Goal: Task Accomplishment & Management: Use online tool/utility

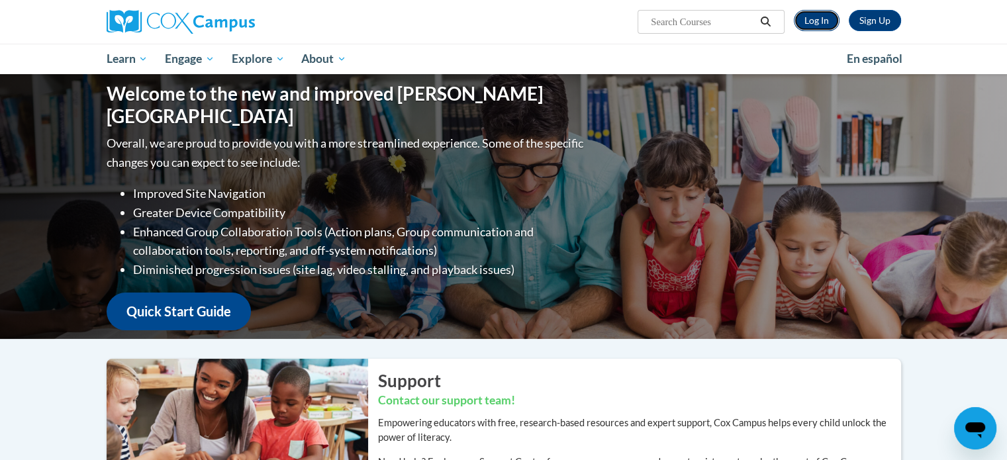
click at [827, 19] on link "Log In" at bounding box center [817, 20] width 46 height 21
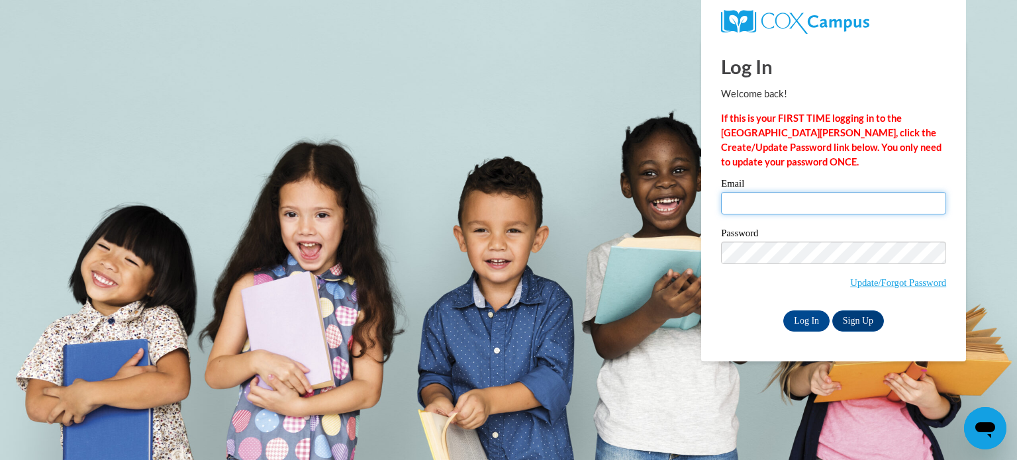
type input "keith.sohr@wfbschools.com"
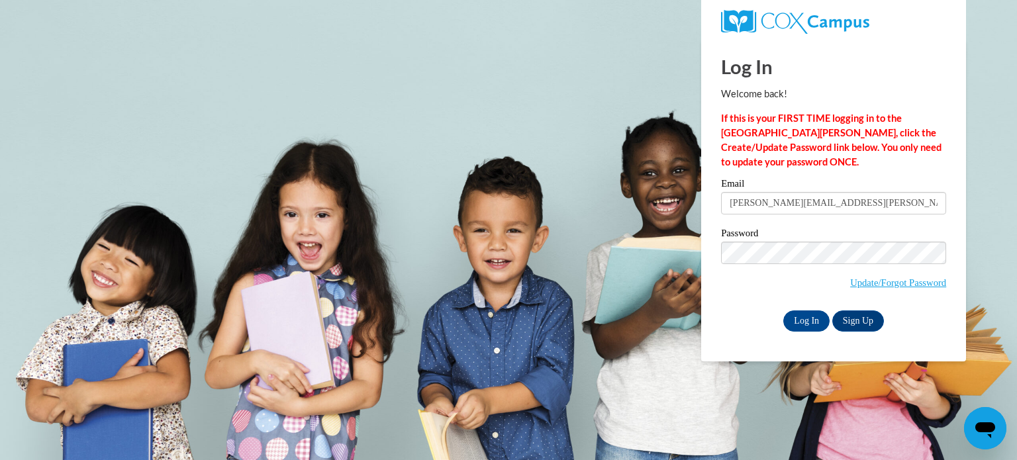
click at [756, 304] on div "Password Update/Forgot Password" at bounding box center [833, 267] width 225 height 78
click at [817, 322] on input "Log In" at bounding box center [806, 320] width 46 height 21
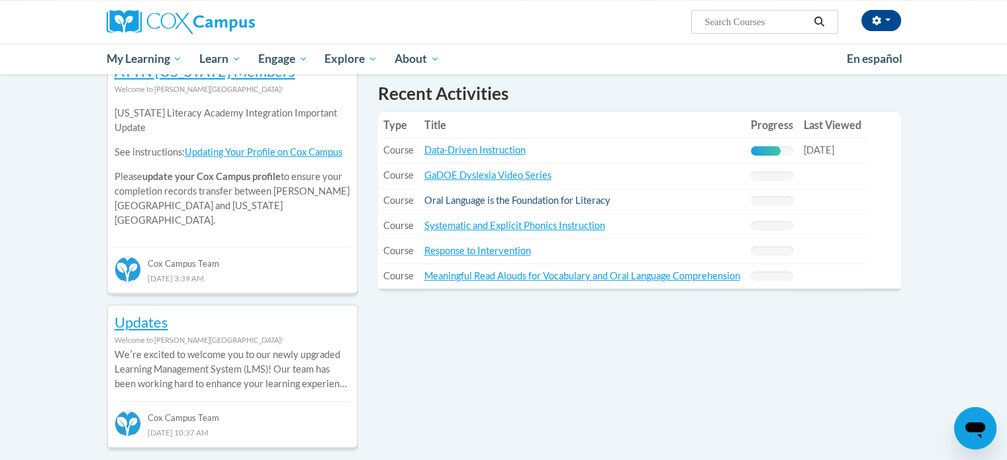
scroll to position [463, 0]
click at [493, 150] on link "Data-Driven Instruction" at bounding box center [474, 149] width 101 height 11
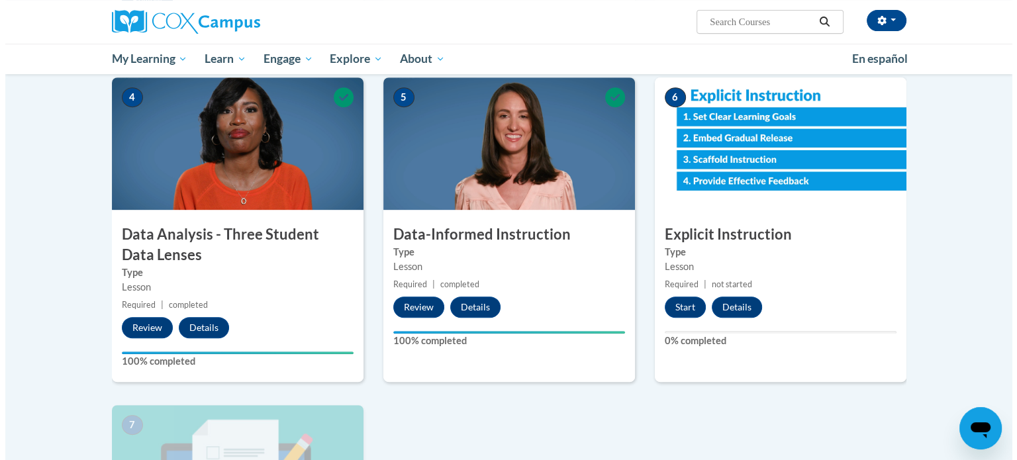
scroll to position [728, 0]
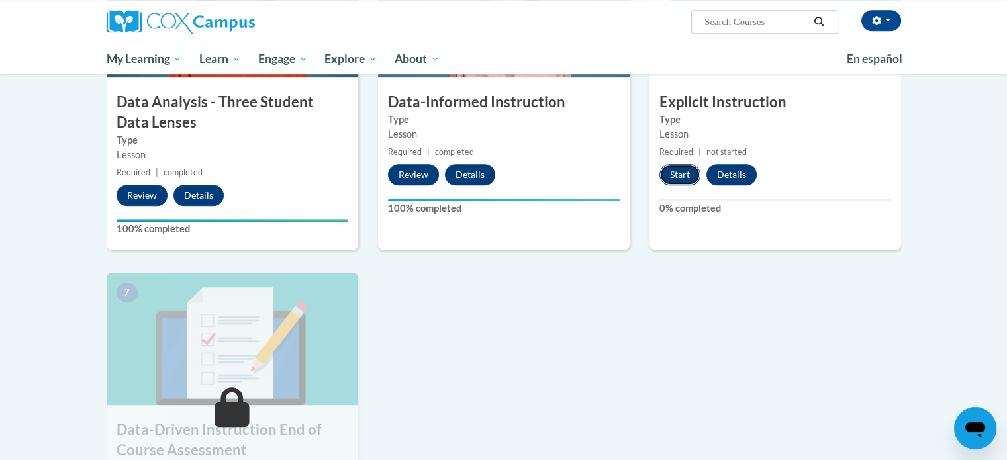
click at [675, 169] on button "Start" at bounding box center [679, 174] width 41 height 21
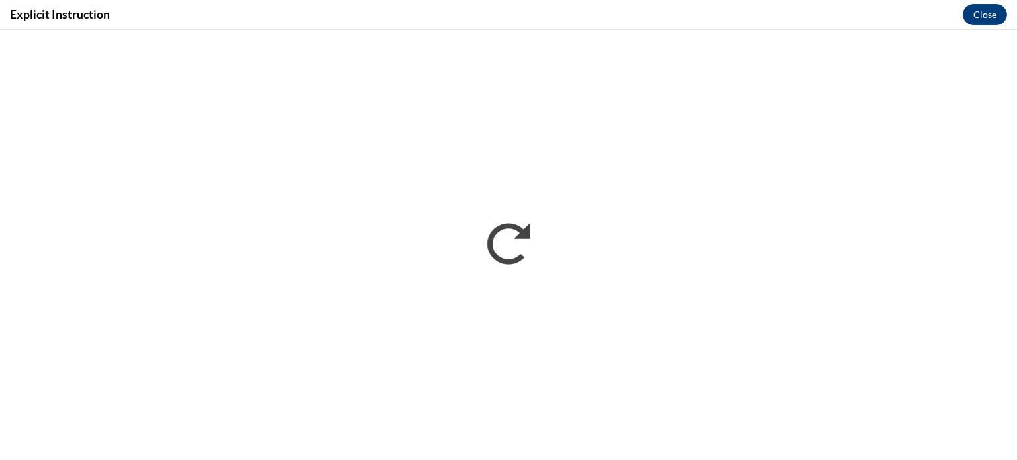
scroll to position [0, 0]
